Goal: Task Accomplishment & Management: Manage account settings

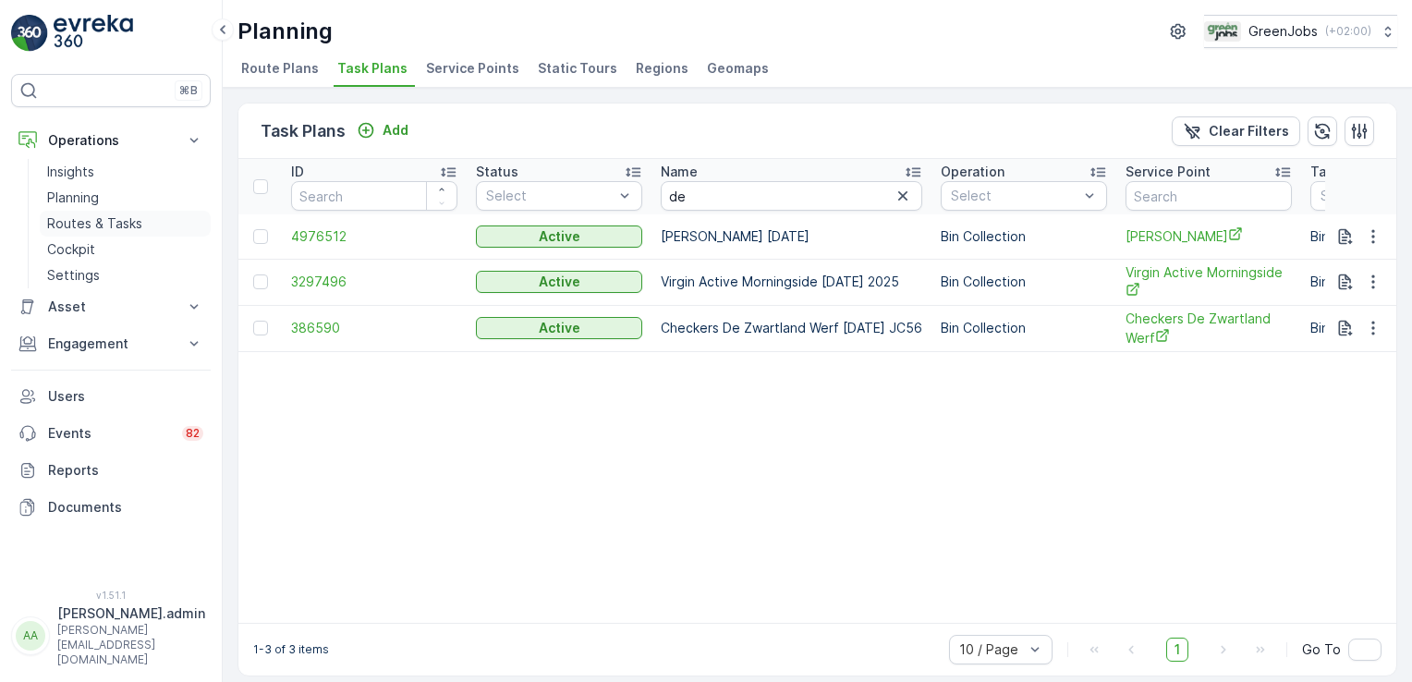
click at [118, 225] on p "Routes & Tasks" at bounding box center [94, 223] width 95 height 18
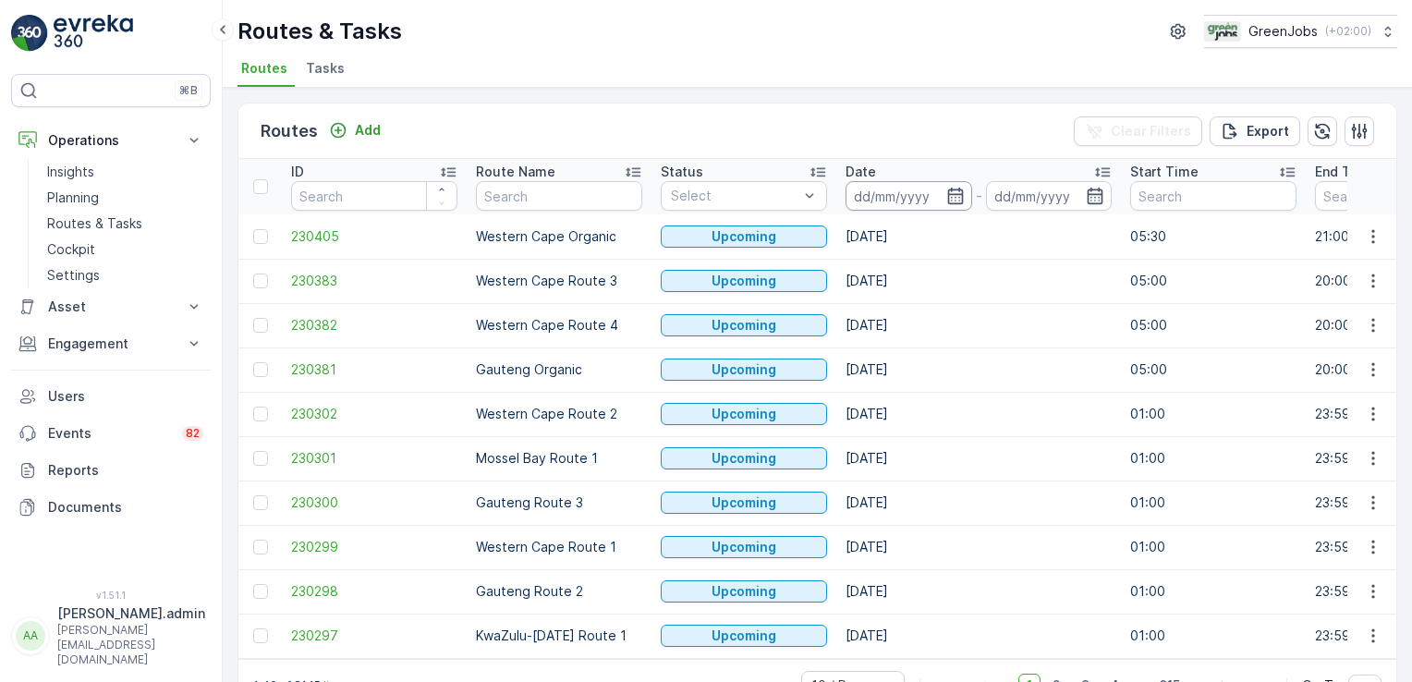
click at [883, 188] on input at bounding box center [909, 196] width 127 height 30
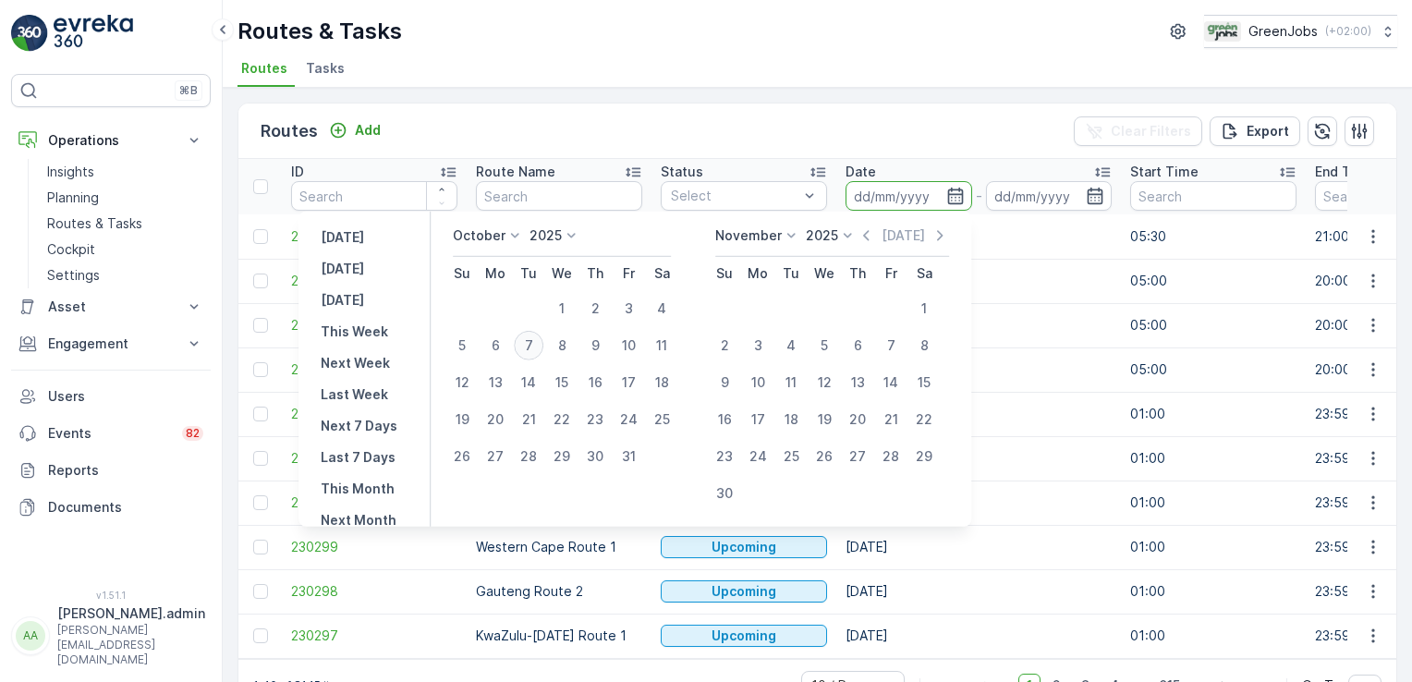
click at [542, 342] on div "7" at bounding box center [529, 346] width 30 height 30
type input "[DATE]"
click at [542, 342] on div "7" at bounding box center [529, 346] width 30 height 30
type input "[DATE]"
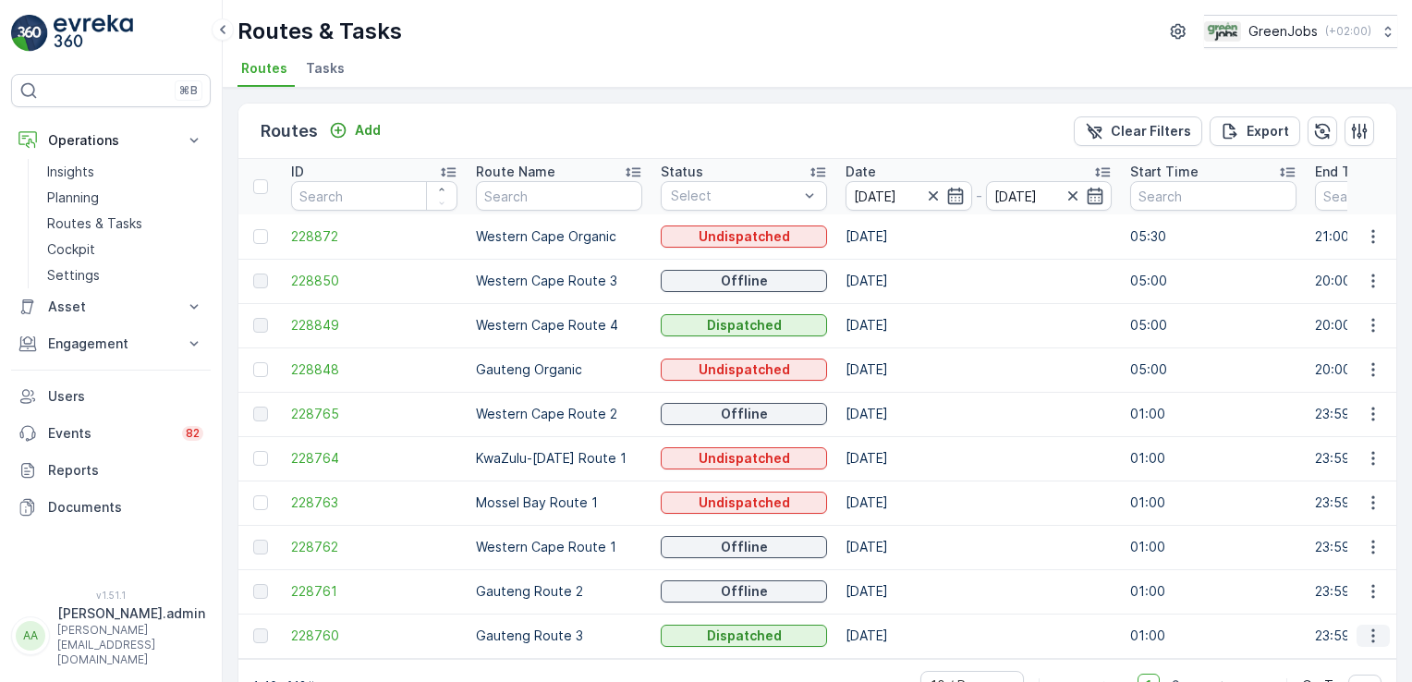
click at [1372, 645] on button "button" at bounding box center [1373, 636] width 33 height 22
click at [1354, 555] on span "See More Details" at bounding box center [1329, 554] width 107 height 18
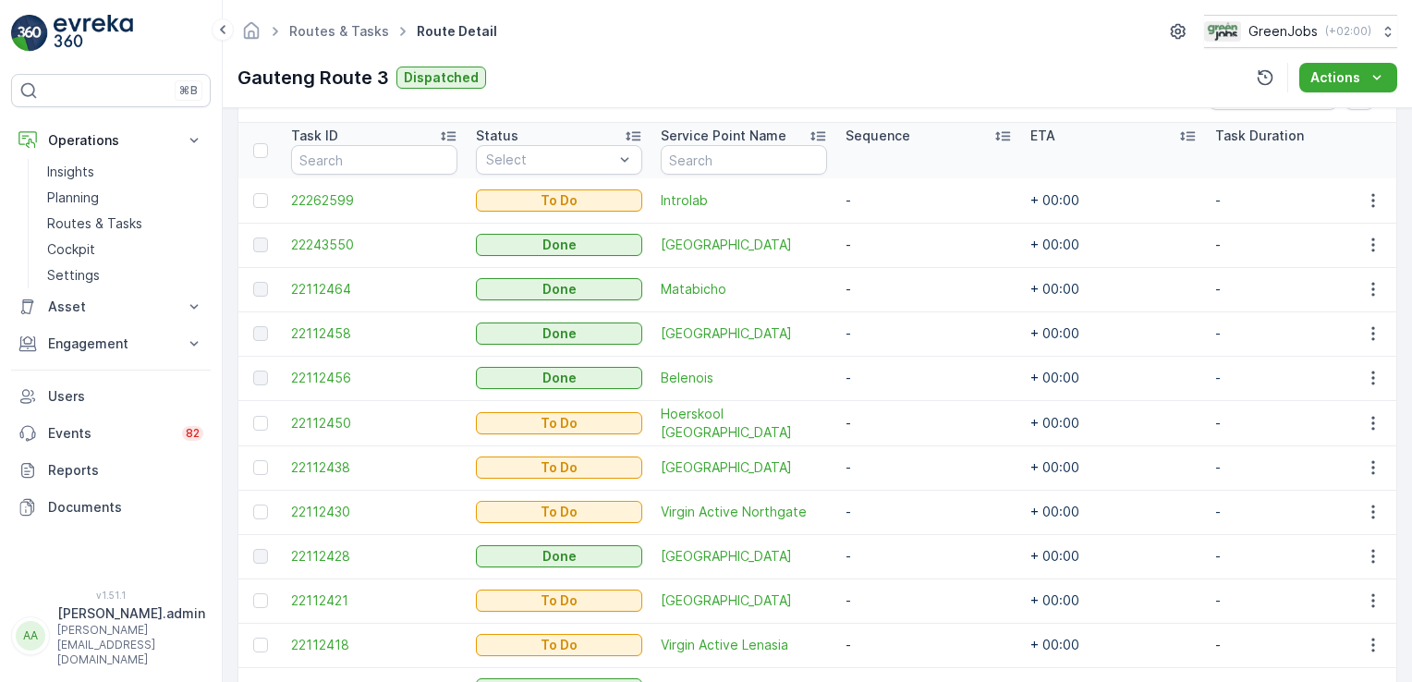
scroll to position [490, 0]
click at [1372, 198] on icon "button" at bounding box center [1373, 199] width 3 height 14
click at [1314, 275] on span "Change Route" at bounding box center [1326, 277] width 90 height 18
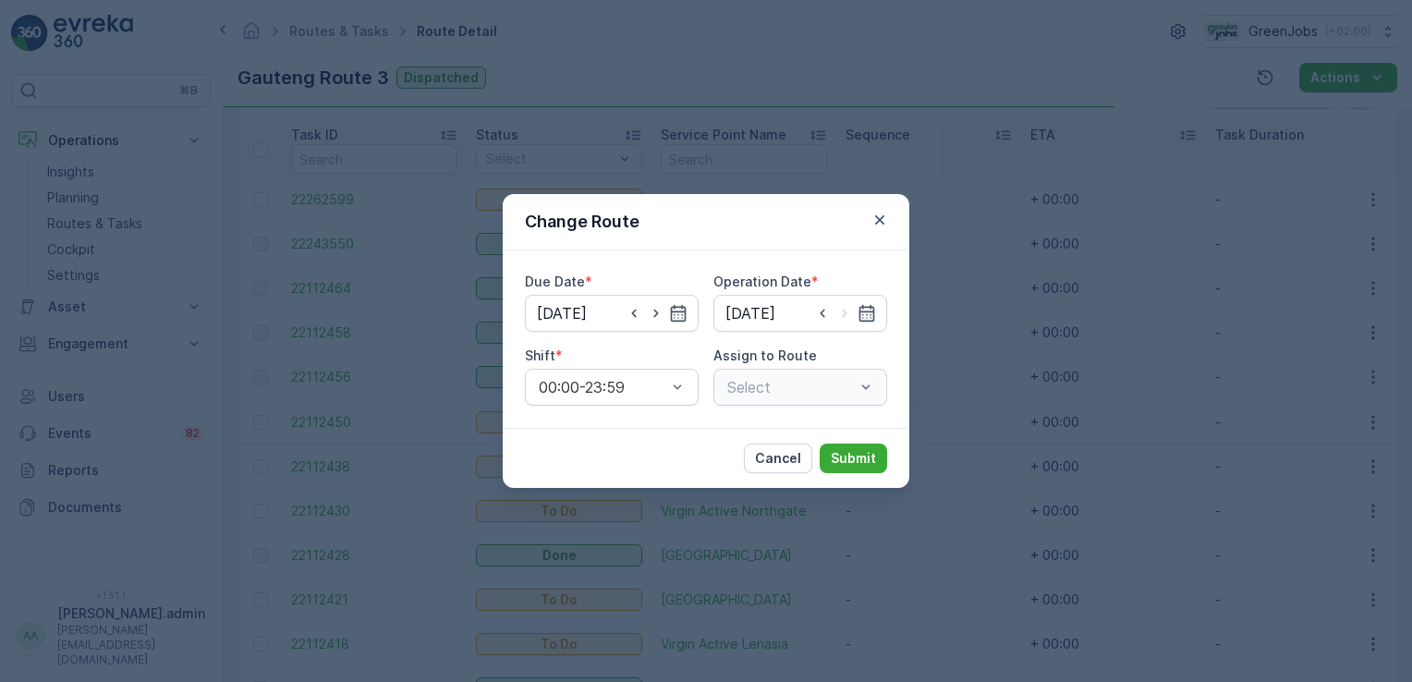
type input "[DATE]"
click at [555, 307] on input "[DATE]" at bounding box center [612, 313] width 174 height 37
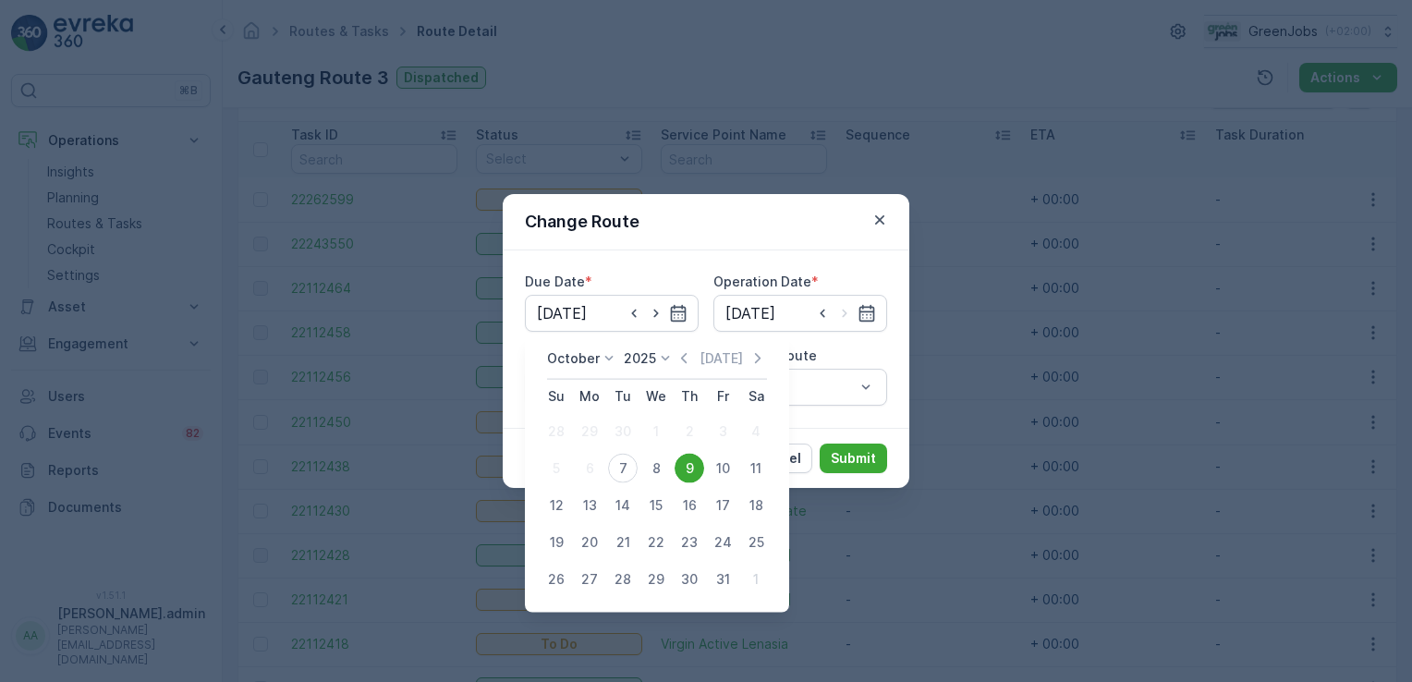
click at [691, 464] on div "9" at bounding box center [690, 469] width 30 height 30
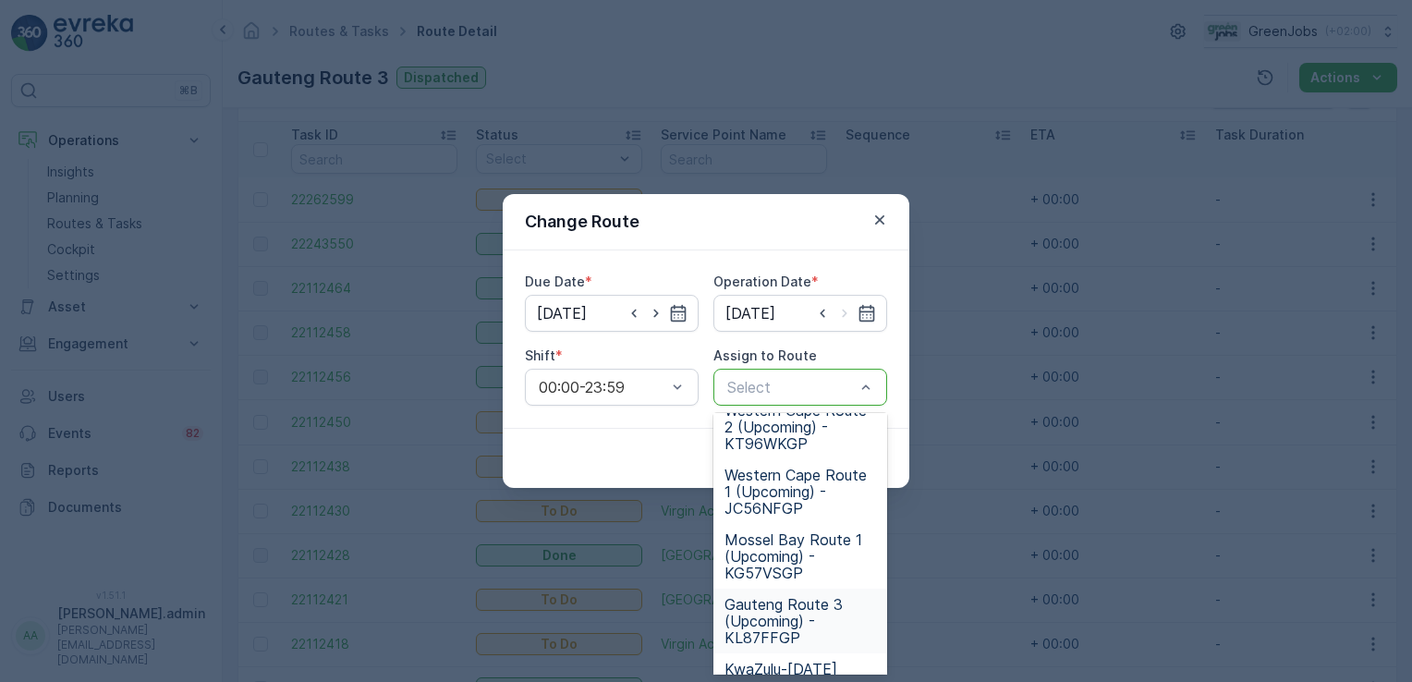
scroll to position [216, 0]
click at [775, 545] on span "Gauteng Route 3 (Upcoming) - KL87FFGP" at bounding box center [801, 556] width 152 height 50
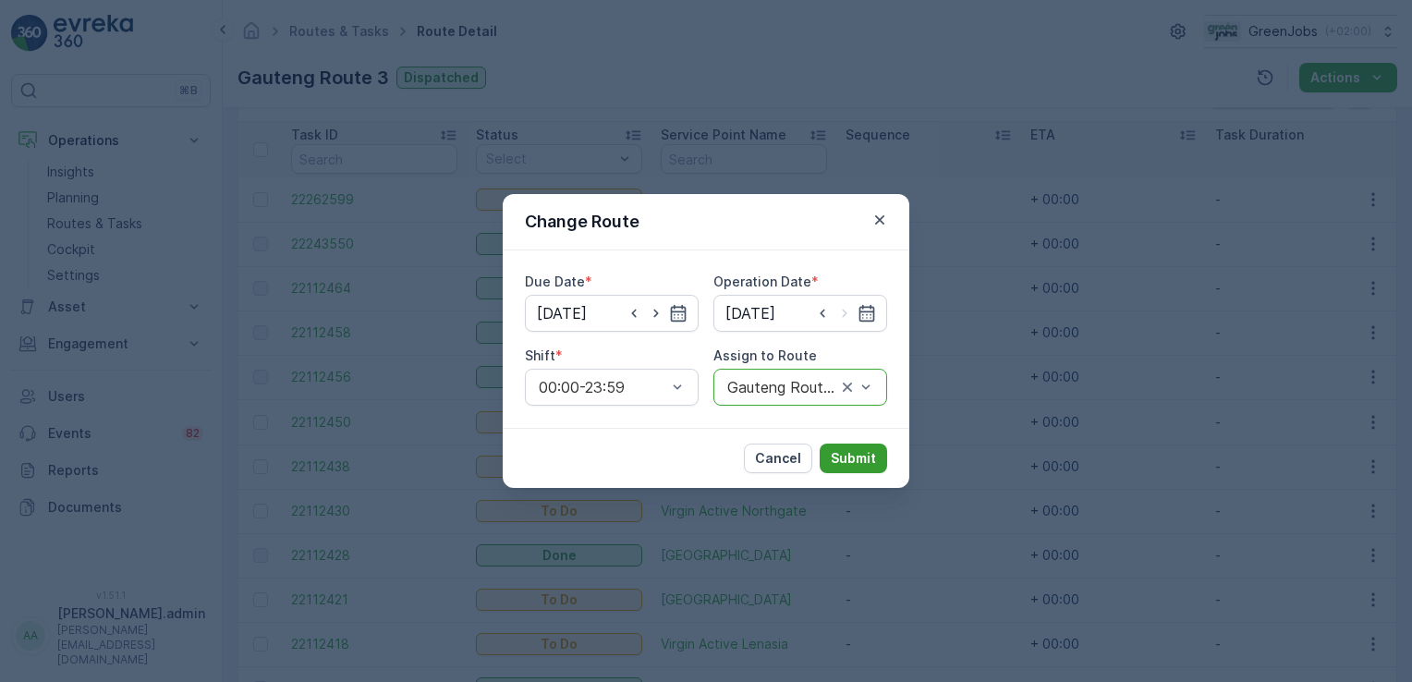
click at [860, 455] on p "Submit" at bounding box center [853, 458] width 45 height 18
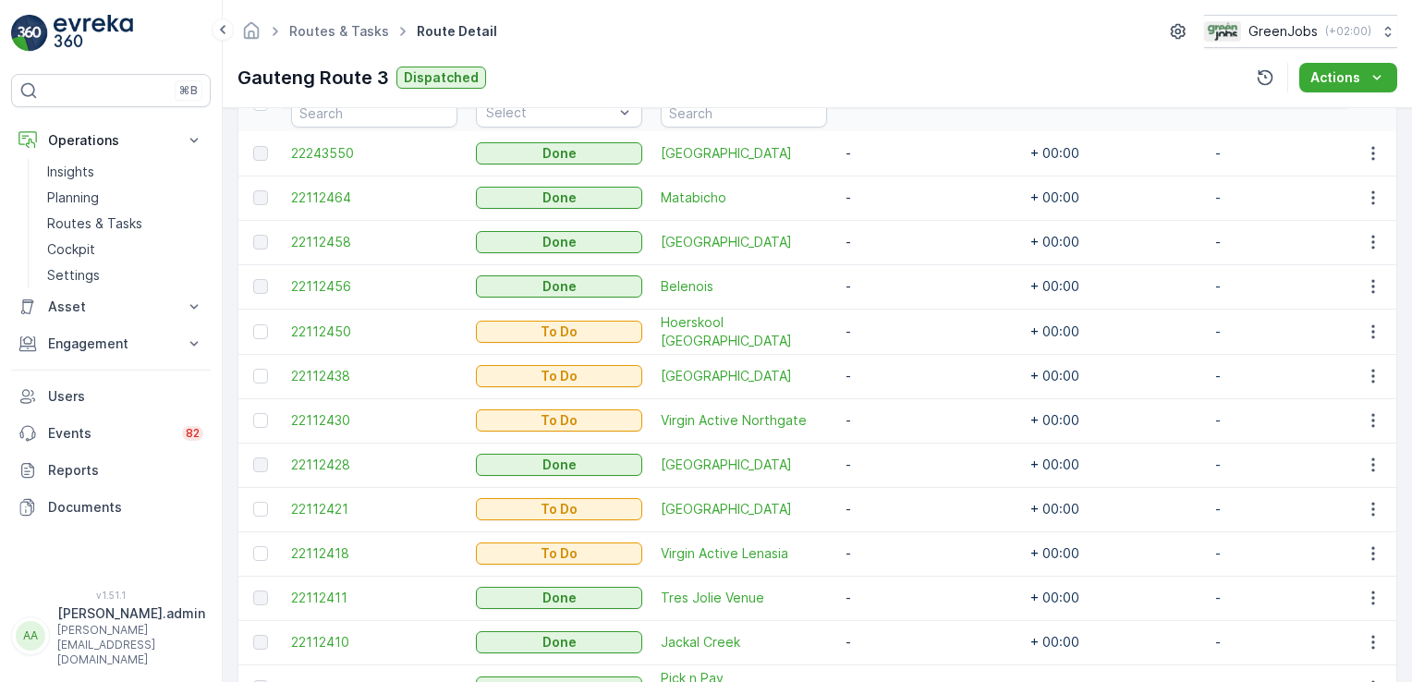
scroll to position [514, 0]
